Goal: Obtain resource: Download file/media

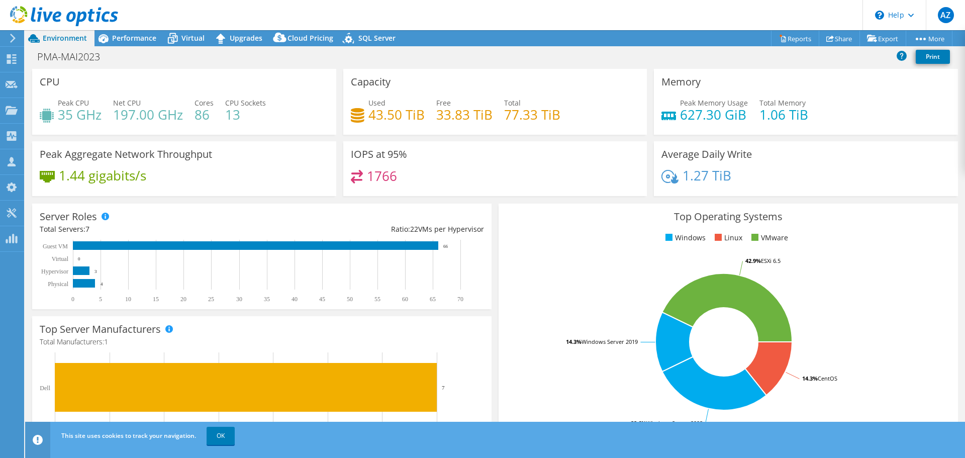
select select "USD"
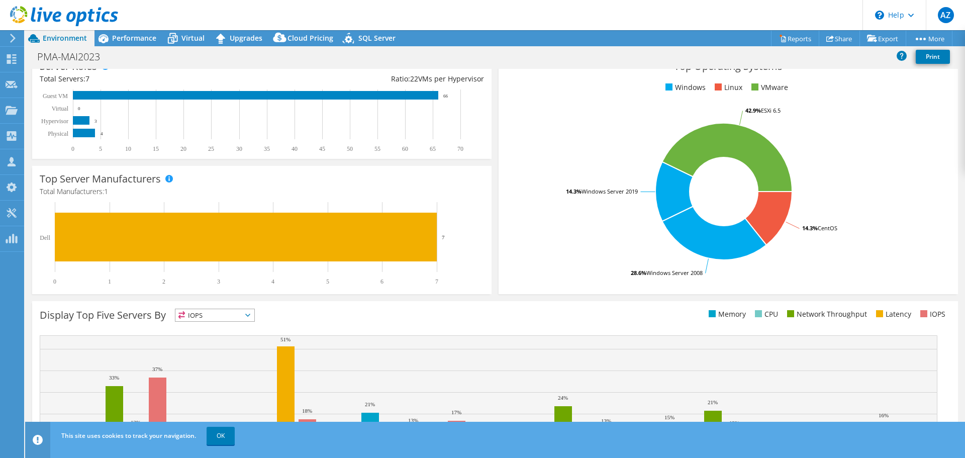
scroll to position [151, 0]
click at [219, 438] on link "OK" at bounding box center [220, 436] width 28 height 18
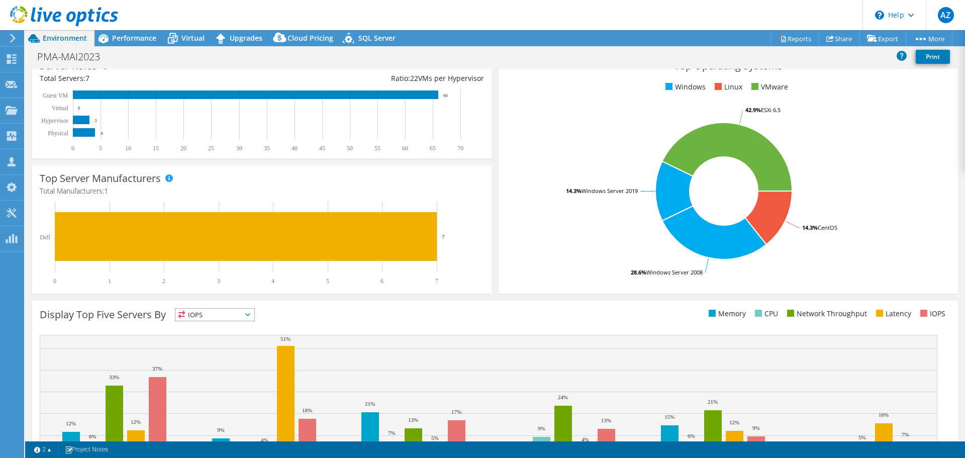
scroll to position [0, 0]
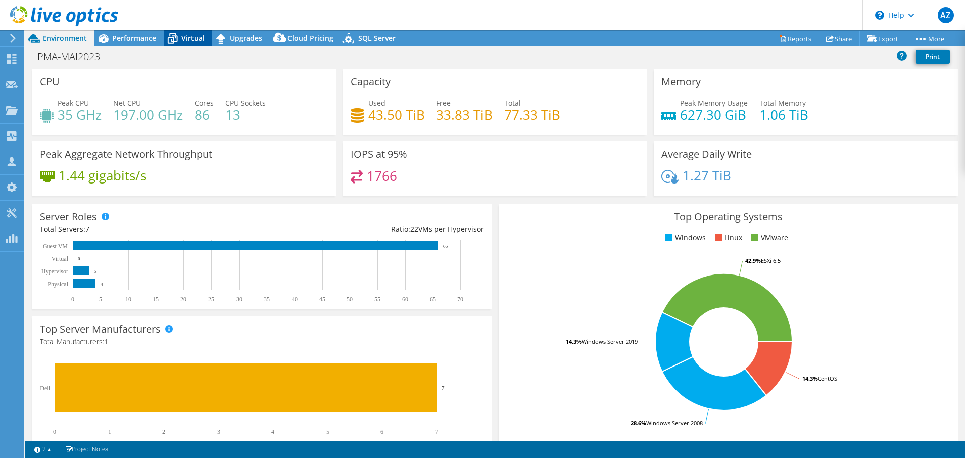
click at [188, 32] on div "Virtual" at bounding box center [188, 38] width 48 height 16
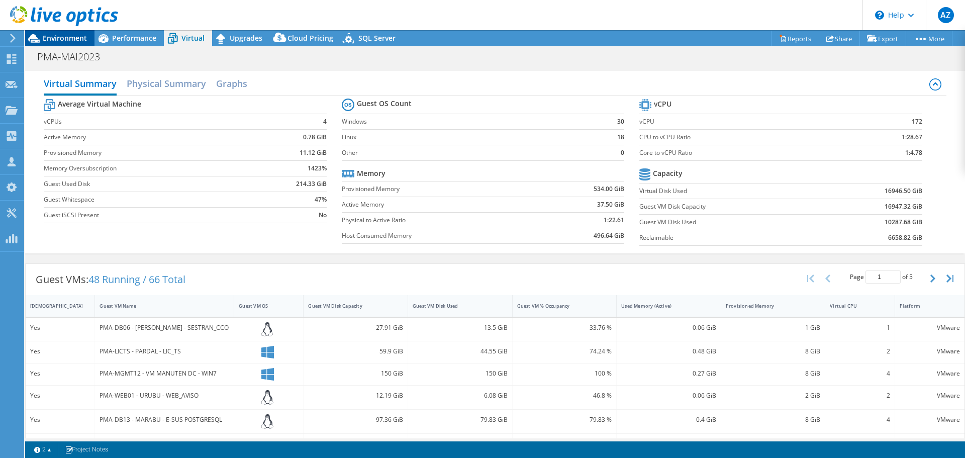
click at [73, 41] on span "Environment" at bounding box center [65, 38] width 44 height 10
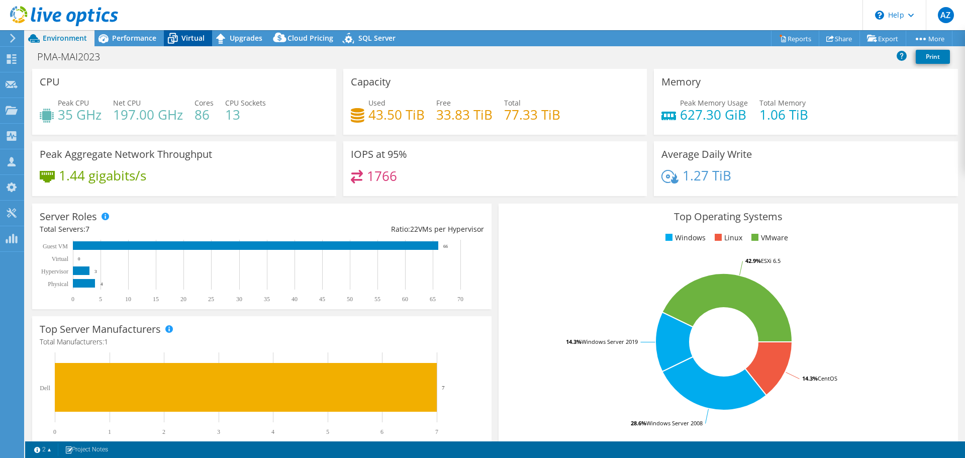
click at [193, 37] on span "Virtual" at bounding box center [192, 38] width 23 height 10
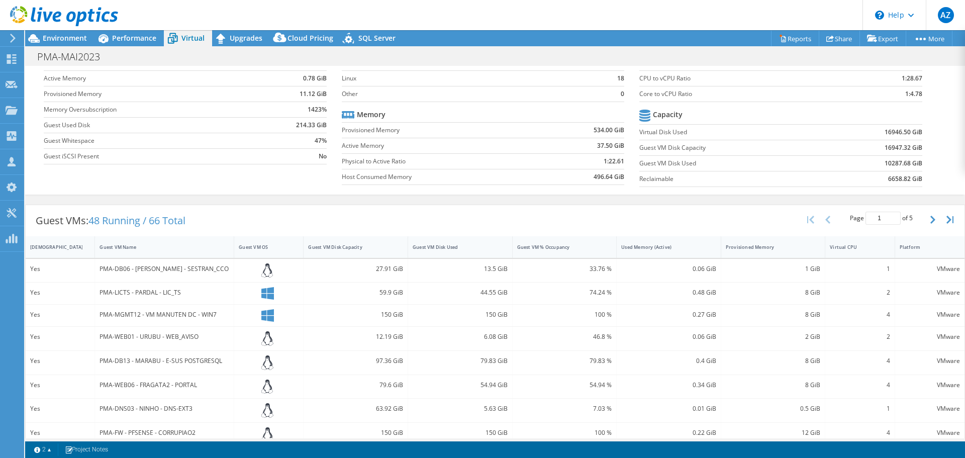
scroll to position [50, 0]
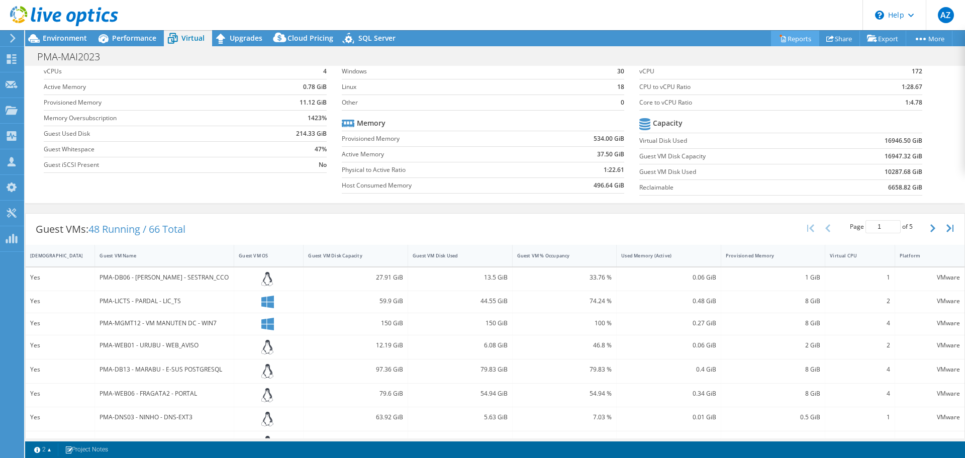
click at [783, 42] on link "Reports" at bounding box center [795, 39] width 48 height 16
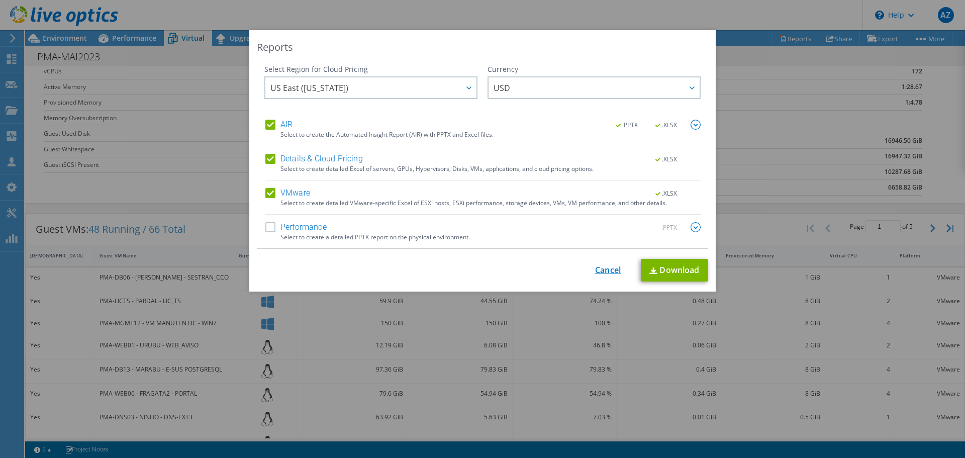
click at [611, 268] on link "Cancel" at bounding box center [608, 270] width 26 height 10
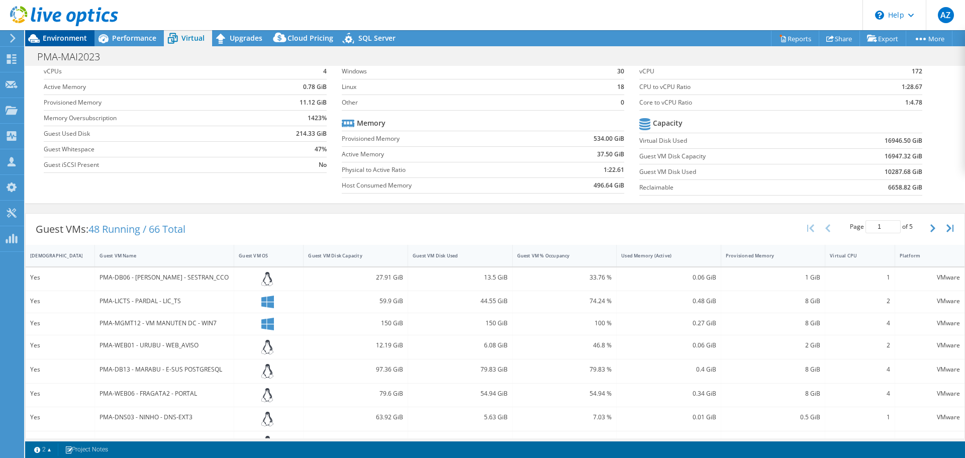
click at [64, 43] on div "Environment" at bounding box center [59, 38] width 69 height 16
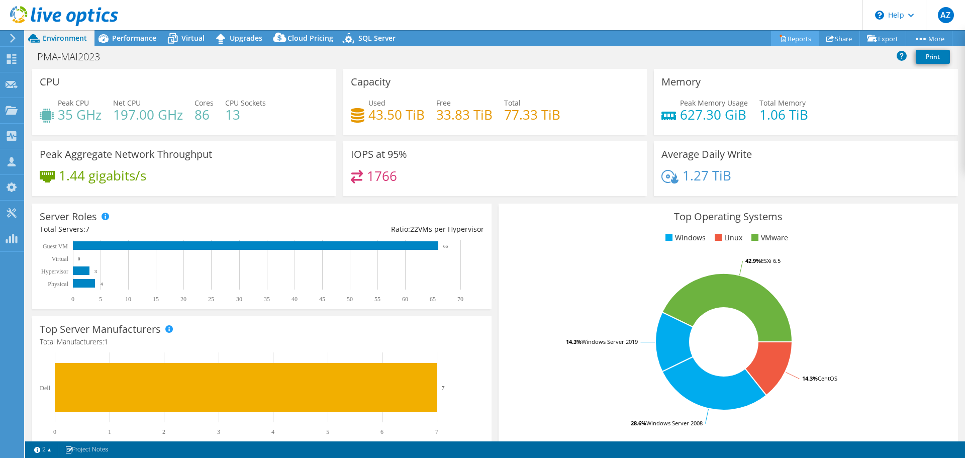
click at [792, 37] on link "Reports" at bounding box center [795, 39] width 48 height 16
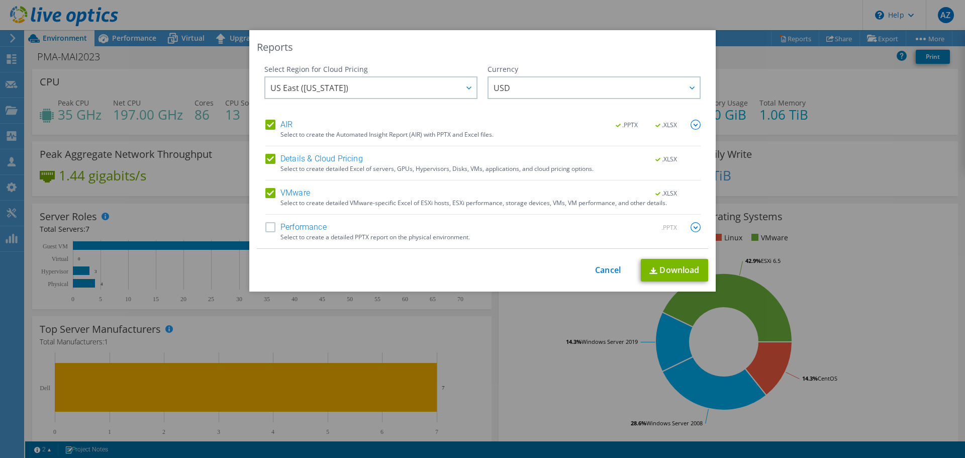
click at [343, 163] on label "Details & Cloud Pricing" at bounding box center [313, 159] width 97 height 10
click at [0, 0] on input "Details & Cloud Pricing" at bounding box center [0, 0] width 0 height 0
click at [346, 134] on div "Select to create the Automated Insight Report (AIR) with PPTX and Excel files." at bounding box center [490, 134] width 420 height 7
click at [306, 230] on label "Performance" at bounding box center [295, 227] width 61 height 10
click at [0, 0] on input "Performance" at bounding box center [0, 0] width 0 height 0
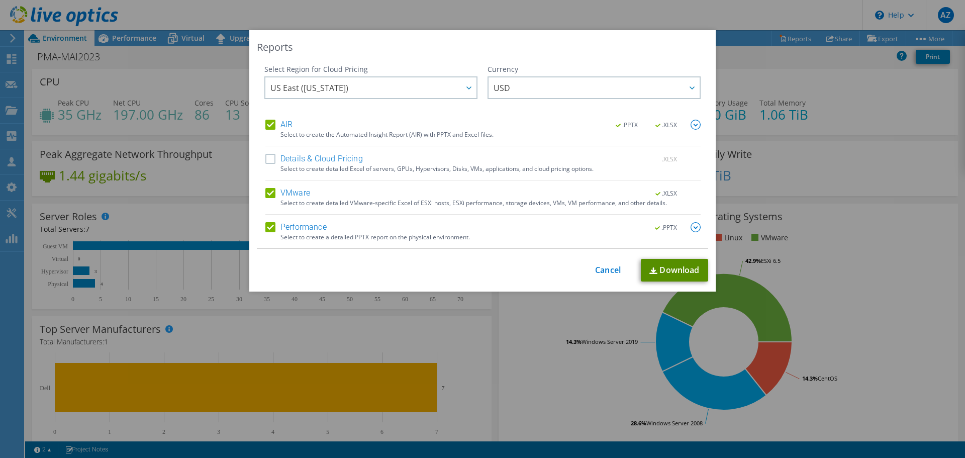
click at [677, 273] on link "Download" at bounding box center [674, 270] width 67 height 23
